Goal: Transaction & Acquisition: Purchase product/service

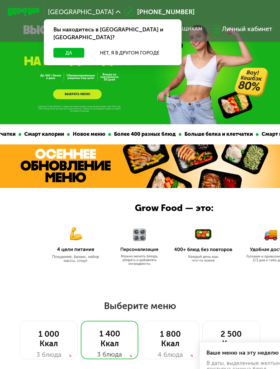
click at [69, 48] on button "Да" at bounding box center [68, 53] width 31 height 10
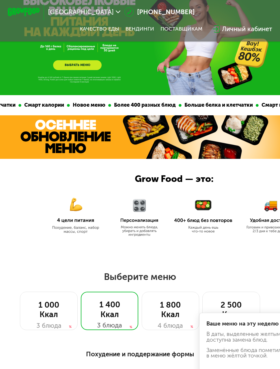
scroll to position [136, 0]
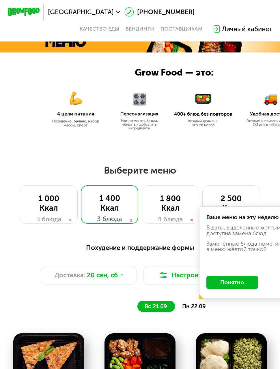
click at [239, 282] on button "Понятно" at bounding box center [232, 282] width 52 height 13
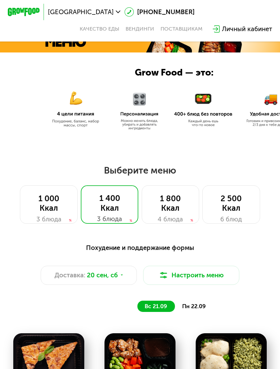
click at [234, 212] on div "2 500 Ккал" at bounding box center [231, 203] width 41 height 19
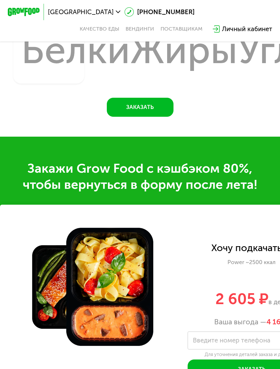
scroll to position [700, 0]
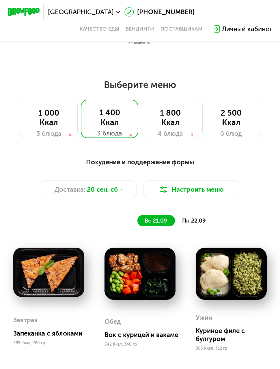
scroll to position [197, 0]
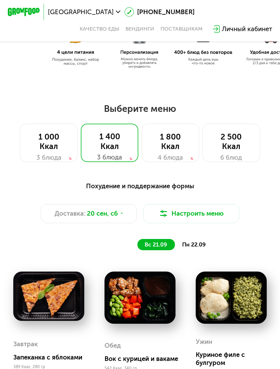
click at [188, 150] on div "1 800 Ккал" at bounding box center [170, 141] width 41 height 19
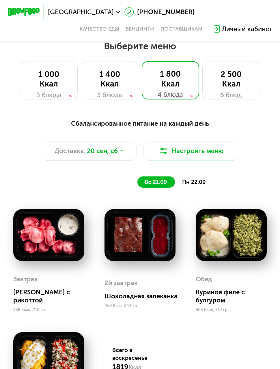
scroll to position [260, 0]
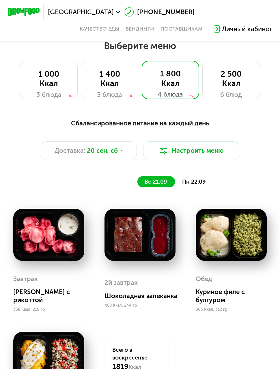
click at [235, 91] on div "6 блюд" at bounding box center [231, 95] width 41 height 10
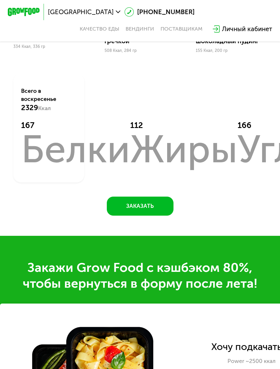
click at [166, 205] on button "Заказать" at bounding box center [140, 206] width 67 height 19
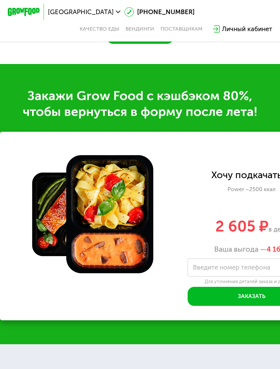
scroll to position [855, 0]
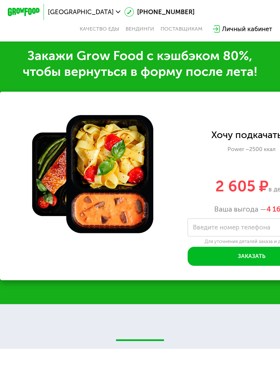
click at [241, 253] on button "Заказать" at bounding box center [252, 256] width 128 height 19
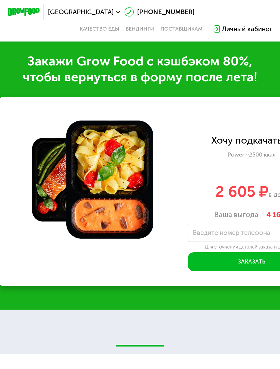
scroll to position [846, 0]
